Goal: Complete application form

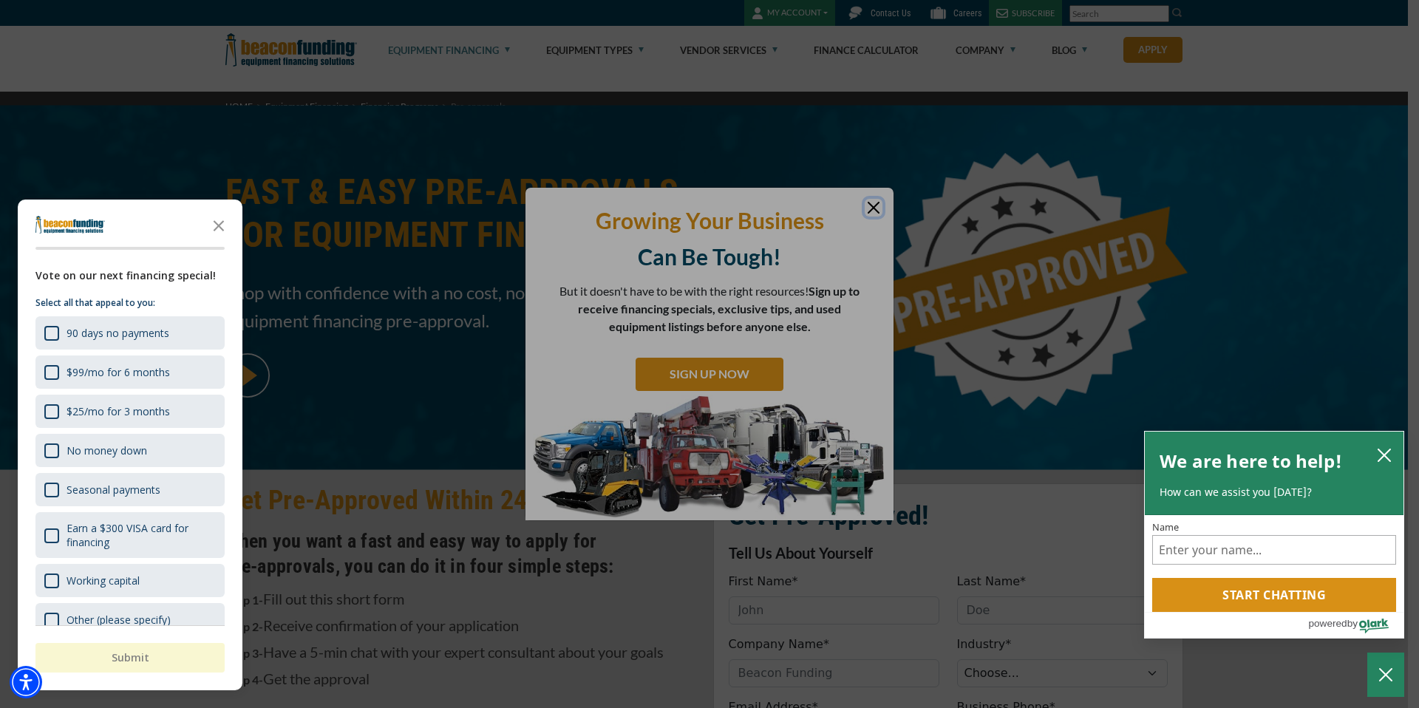
click at [874, 208] on div "button" at bounding box center [709, 354] width 1419 height 708
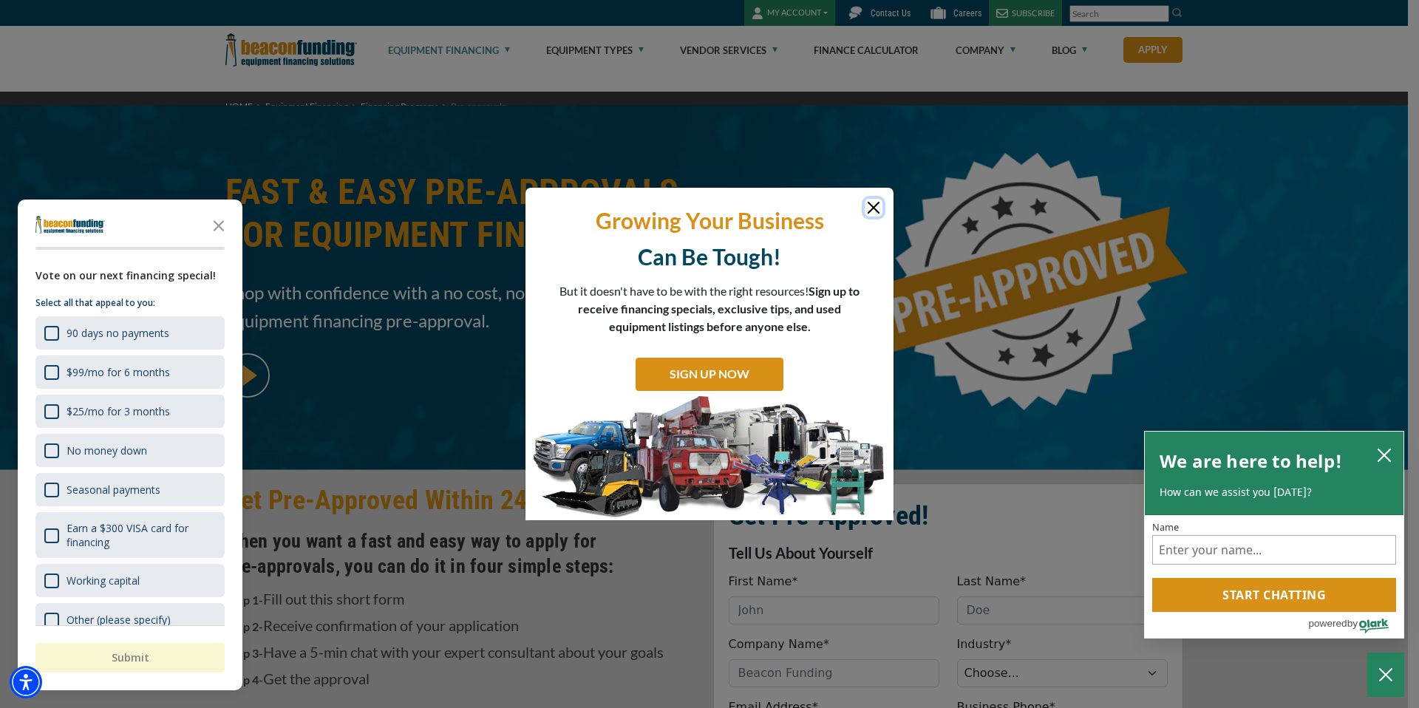
click at [872, 208] on button "Close" at bounding box center [874, 208] width 18 height 18
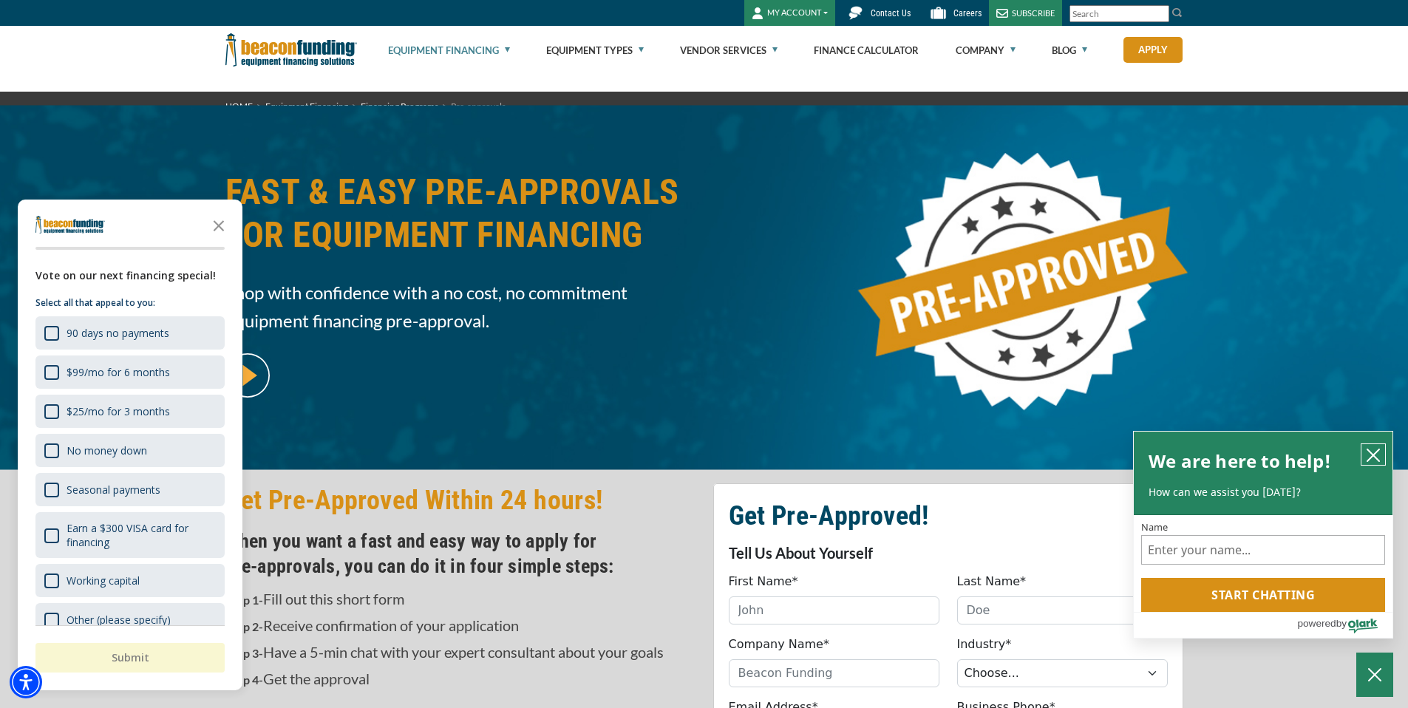
click at [1372, 452] on icon "close chatbox" at bounding box center [1373, 455] width 15 height 15
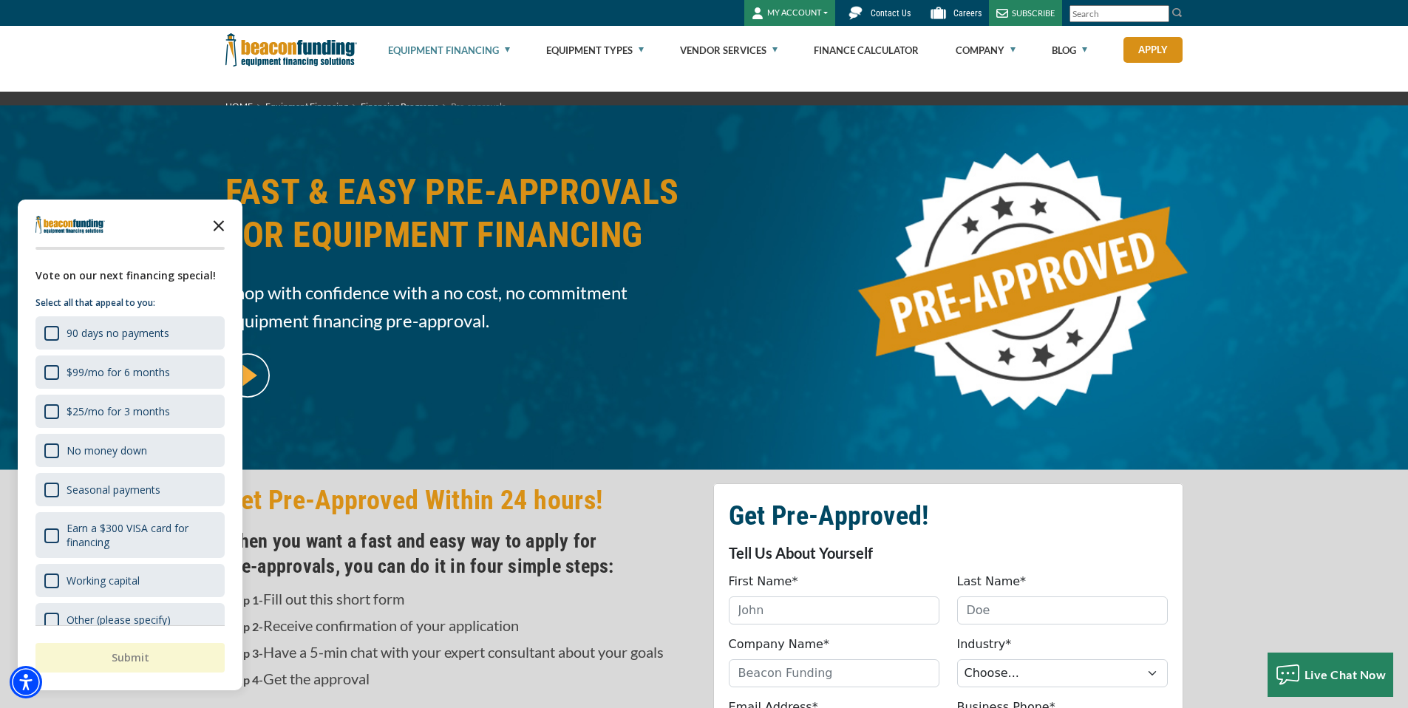
click at [218, 217] on icon "Close the survey" at bounding box center [219, 225] width 30 height 30
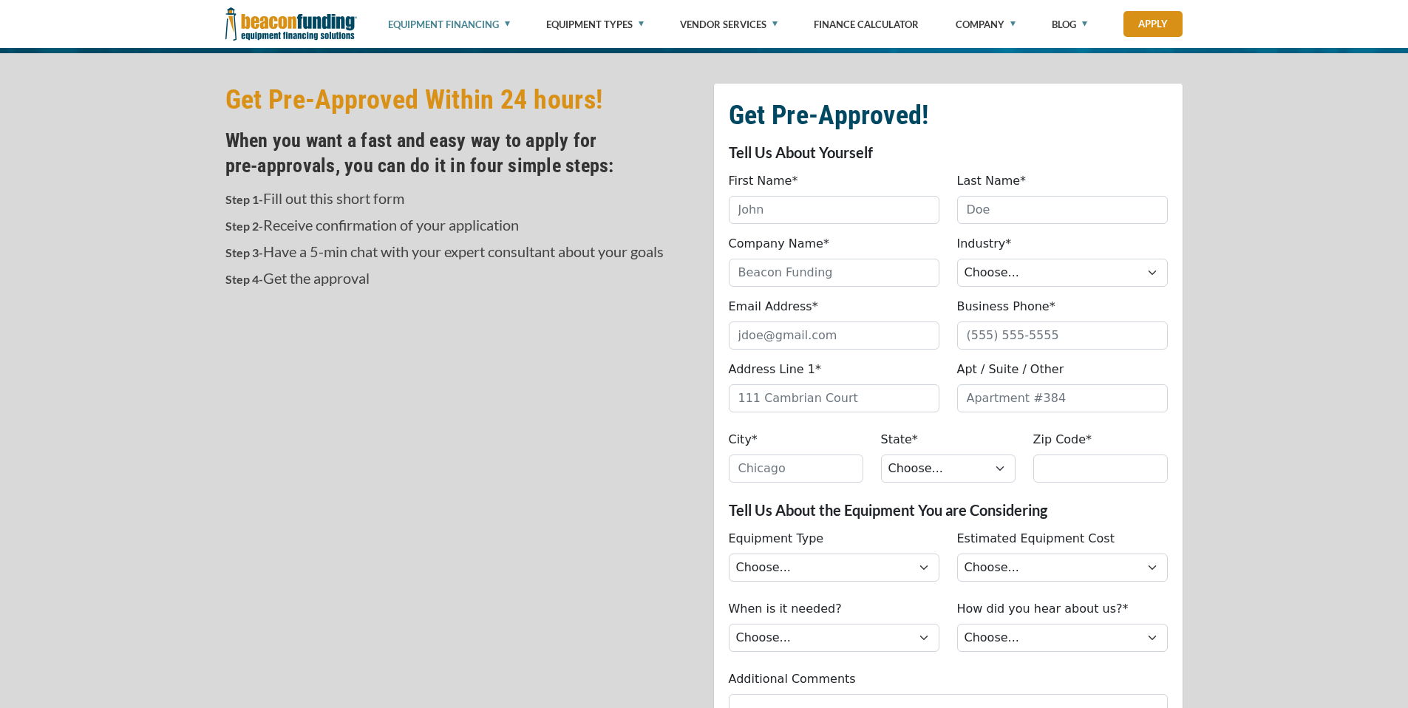
scroll to position [424, 0]
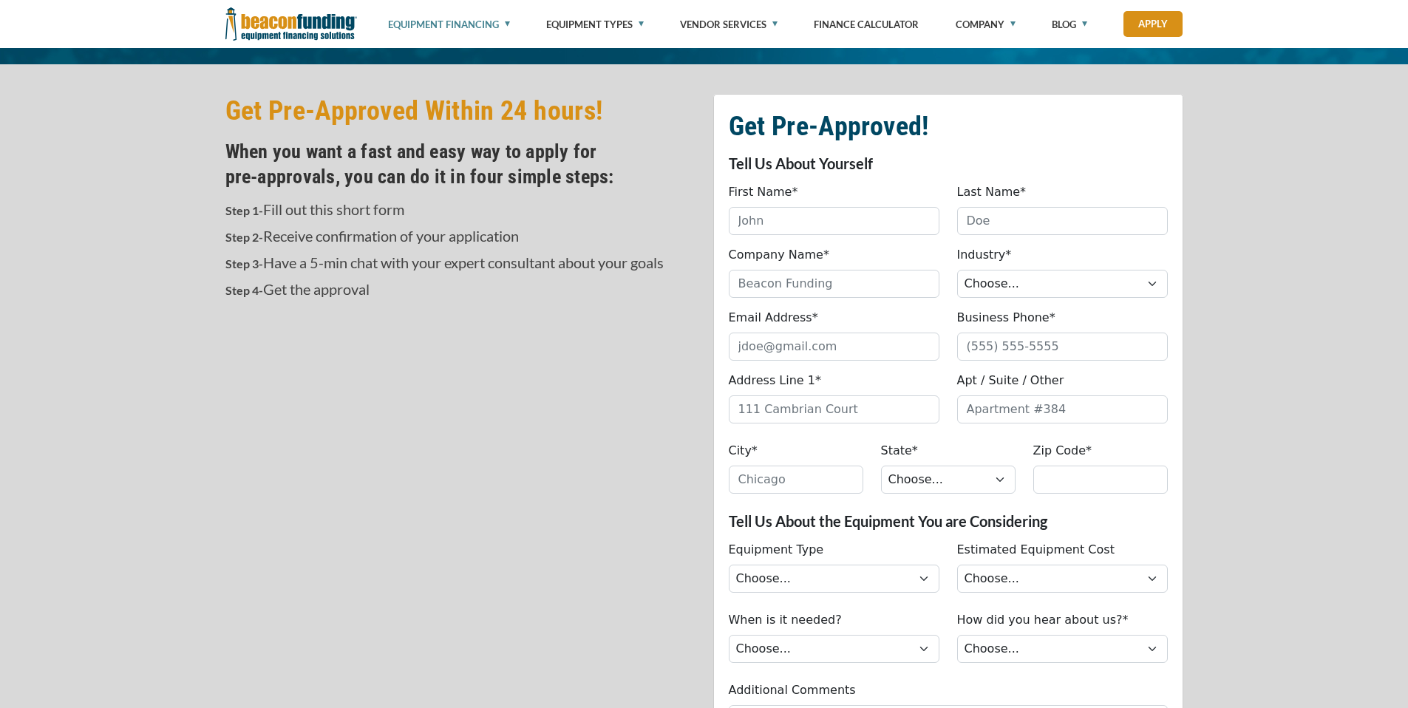
scroll to position [424, 0]
